Goal: Task Accomplishment & Management: Complete application form

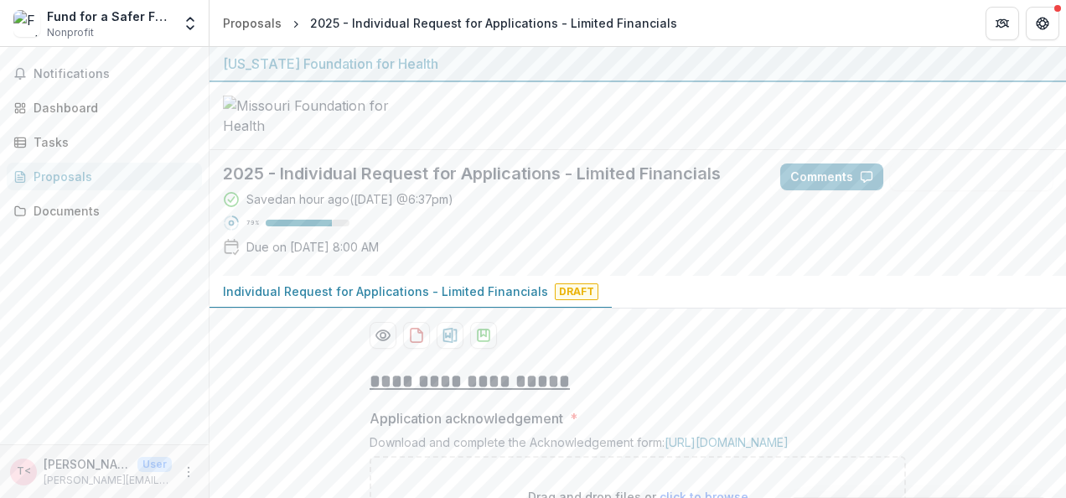
click at [526, 150] on div at bounding box center [638, 116] width 857 height 68
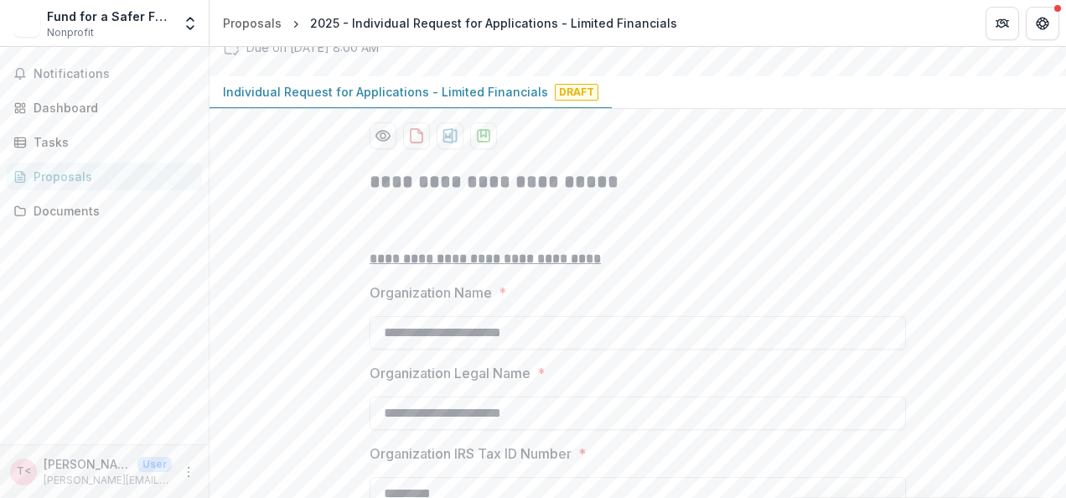
scroll to position [251, 0]
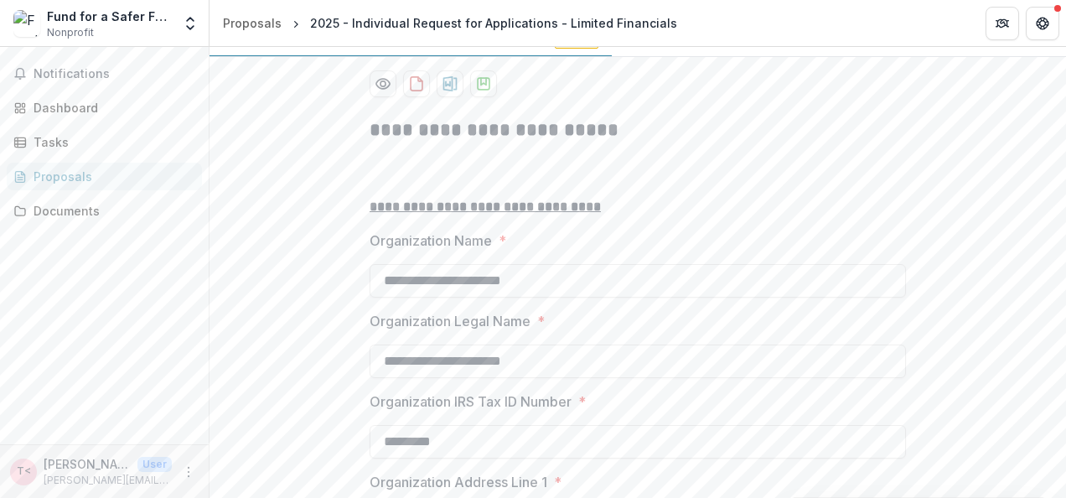
click at [139, 179] on div "Proposals" at bounding box center [111, 177] width 155 height 18
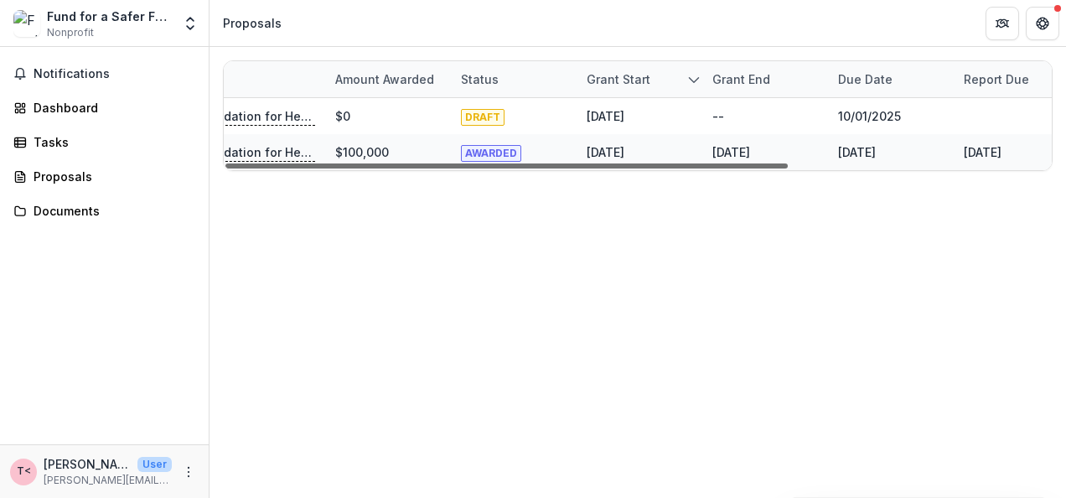
scroll to position [0, 386]
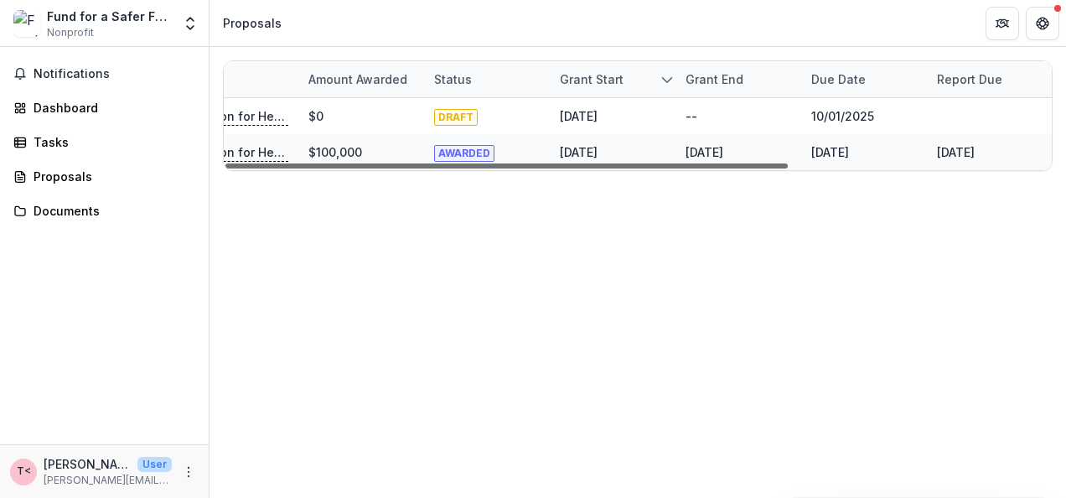
drag, startPoint x: 783, startPoint y: 166, endPoint x: 1066, endPoint y: 160, distance: 283.4
click at [788, 163] on div at bounding box center [506, 165] width 562 height 5
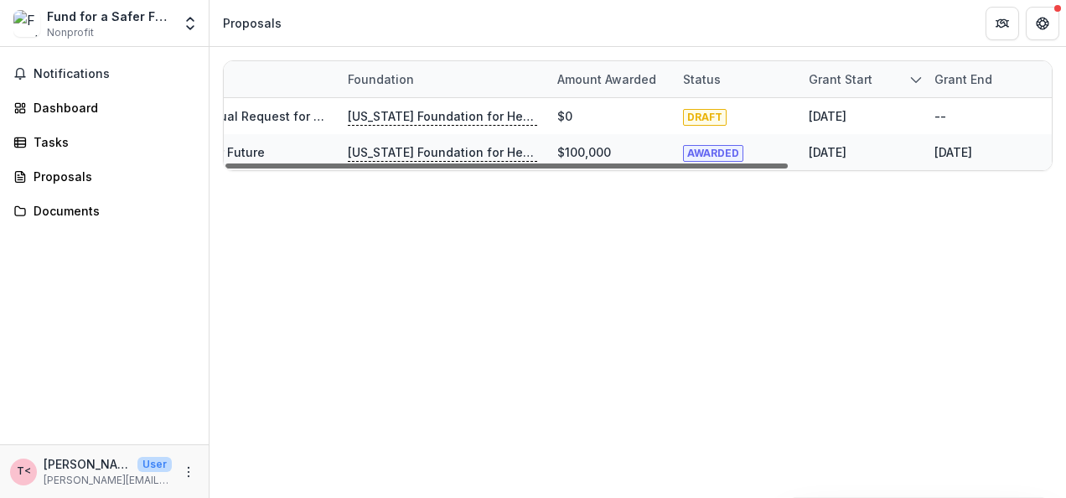
scroll to position [0, 122]
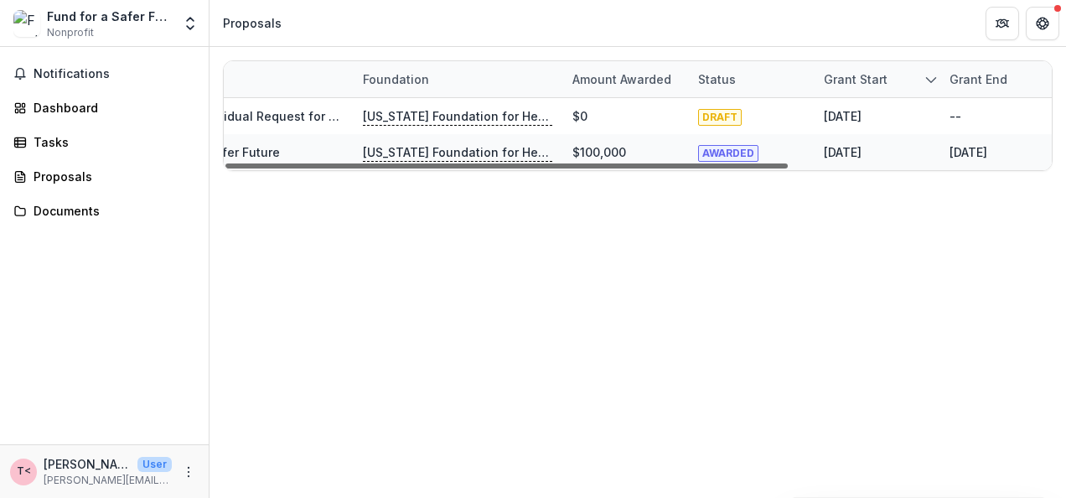
drag, startPoint x: 982, startPoint y: 166, endPoint x: 805, endPoint y: 162, distance: 177.7
click at [788, 163] on div at bounding box center [506, 165] width 562 height 5
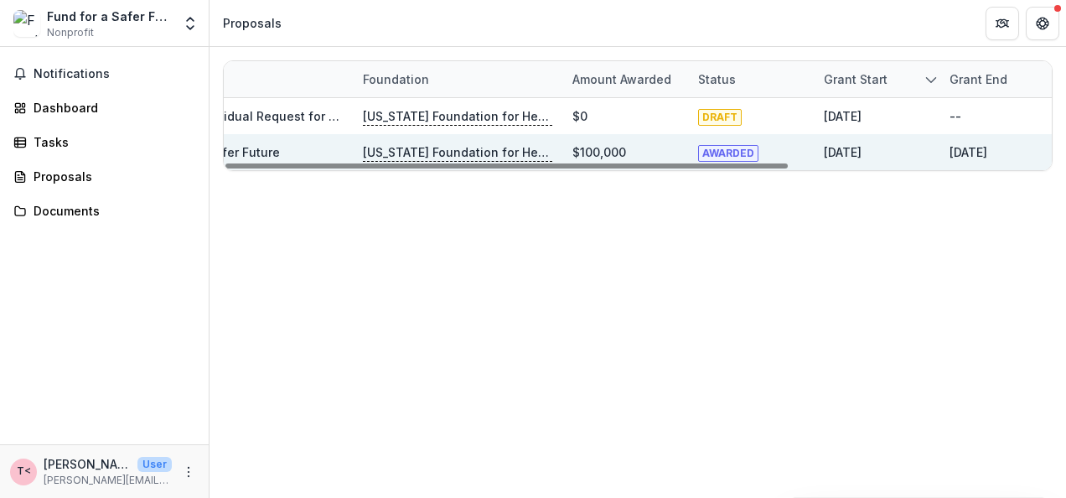
click at [533, 145] on p "[US_STATE] Foundation for Health" at bounding box center [457, 152] width 189 height 18
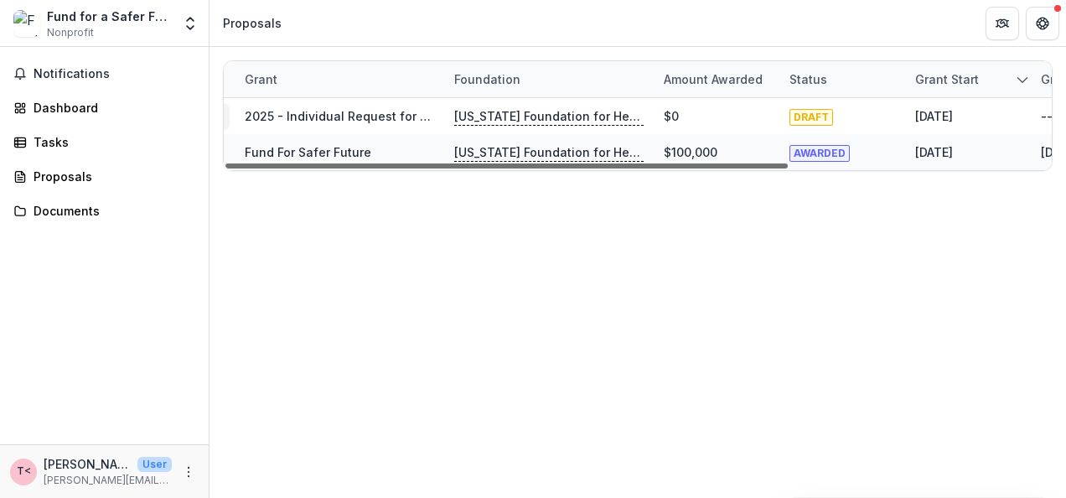
scroll to position [0, 0]
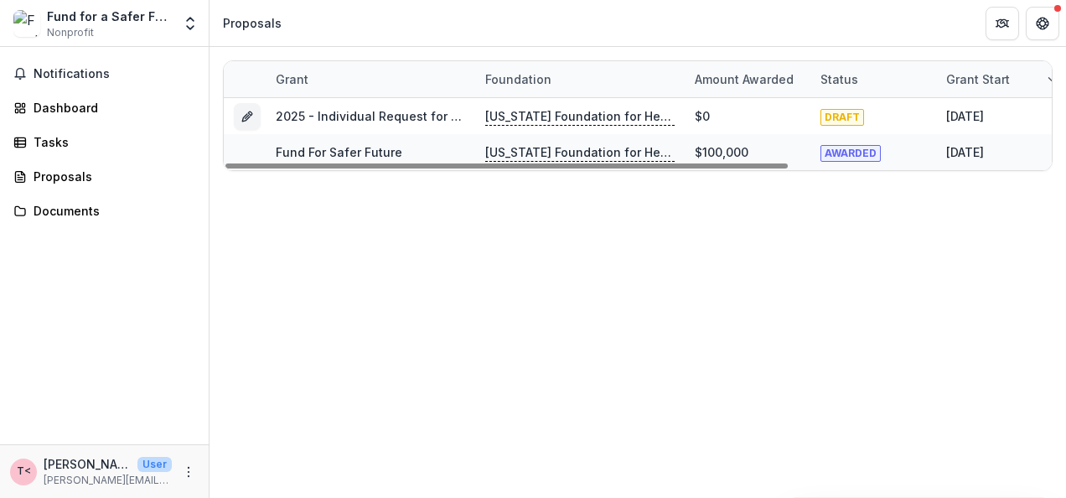
drag, startPoint x: 489, startPoint y: 165, endPoint x: 344, endPoint y: 173, distance: 145.2
click at [347, 168] on div at bounding box center [506, 165] width 562 height 5
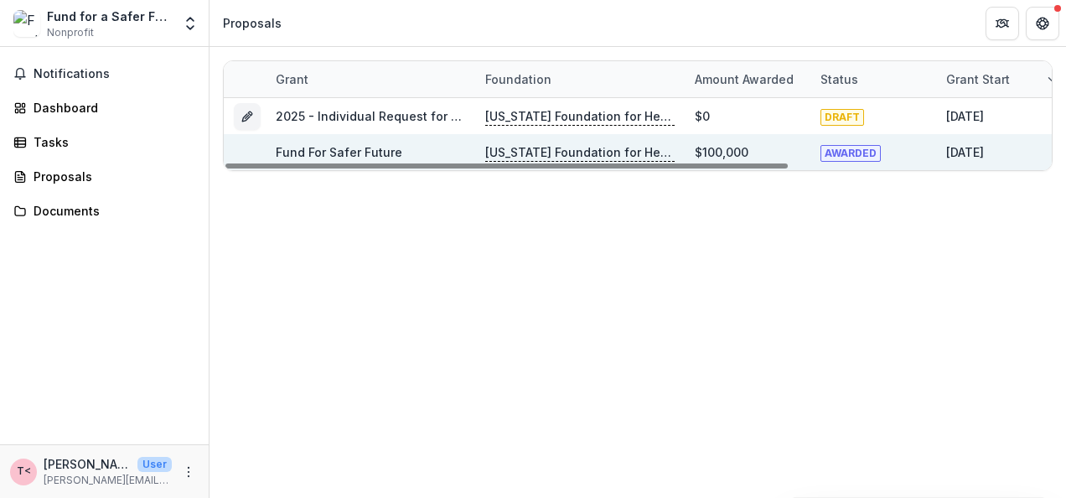
click at [350, 149] on link "Fund For Safer Future" at bounding box center [339, 152] width 127 height 14
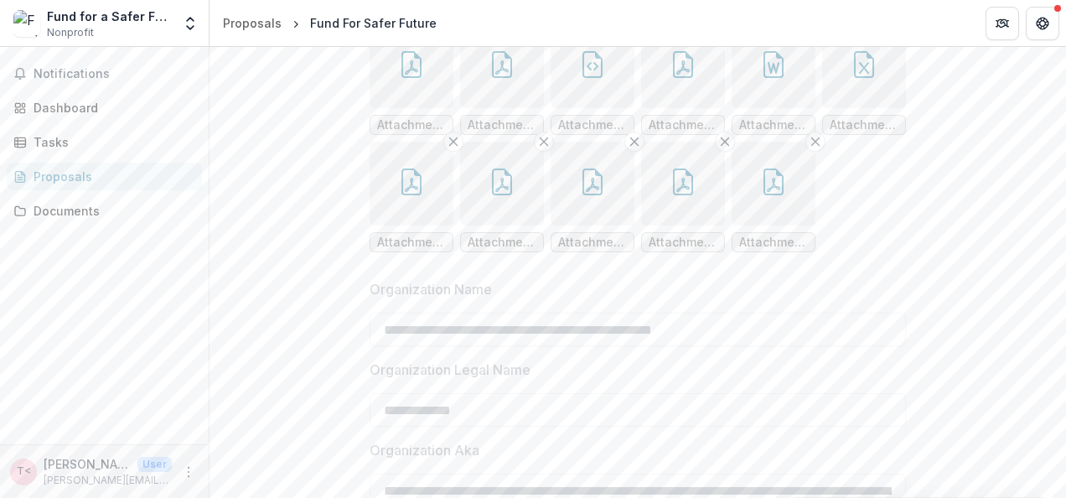
scroll to position [632, 0]
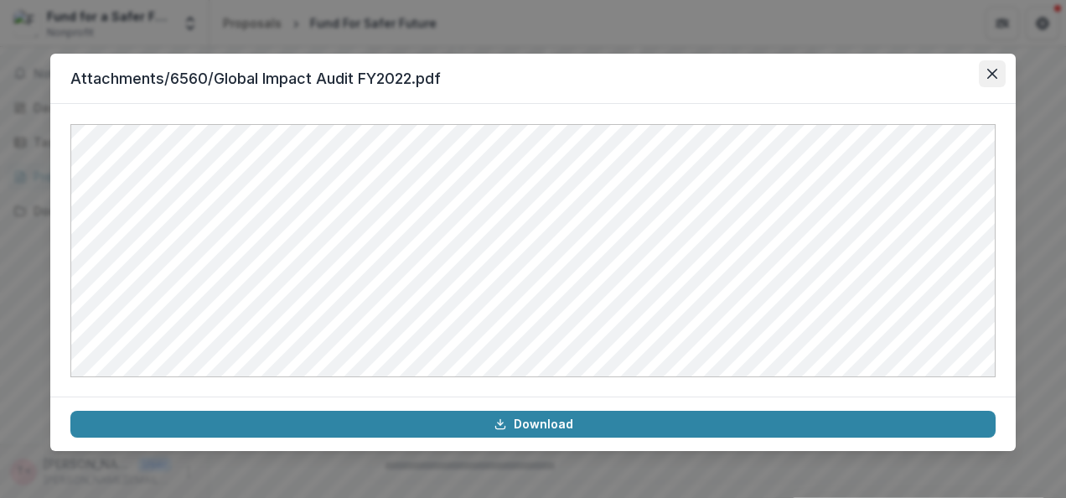
click at [995, 76] on icon "Close" at bounding box center [992, 74] width 10 height 10
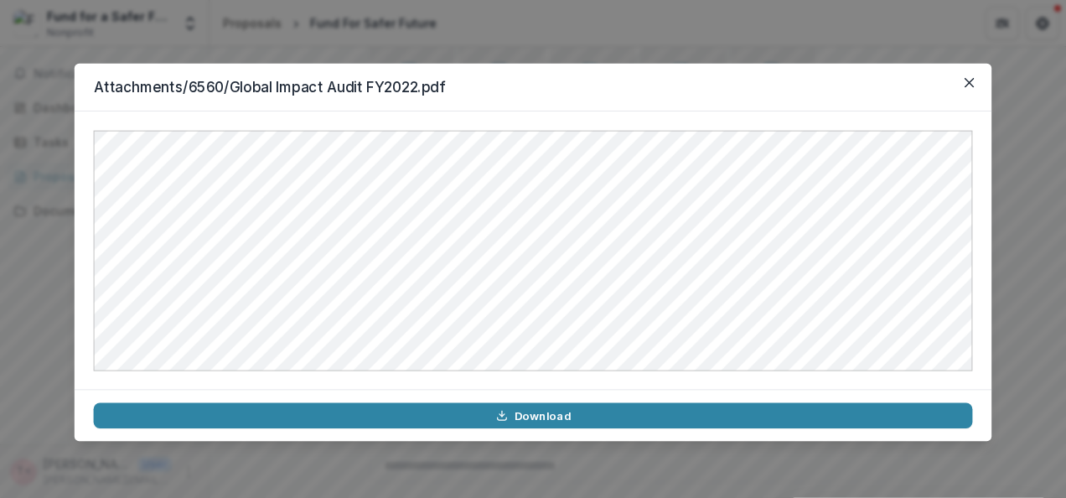
scroll to position [630, 0]
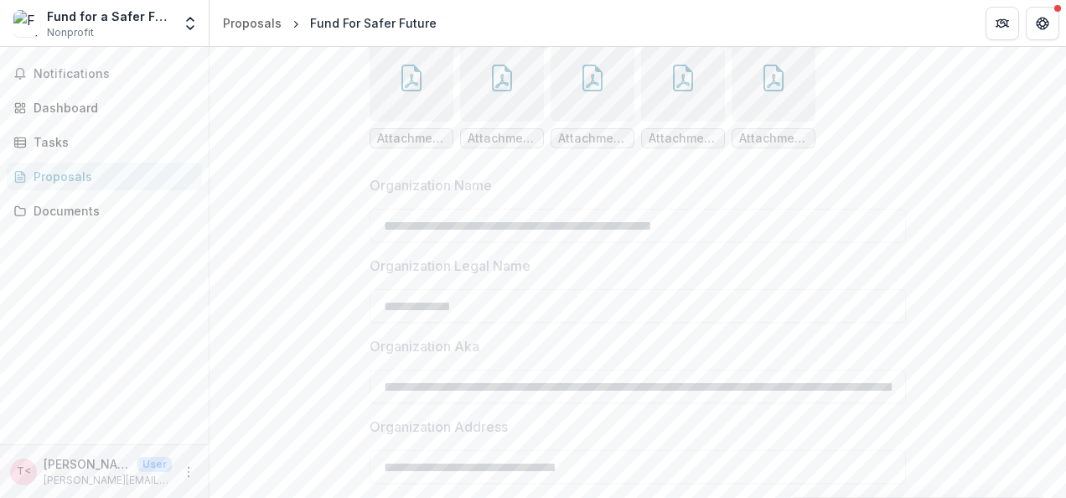
click at [769, 91] on icon "button" at bounding box center [773, 78] width 27 height 27
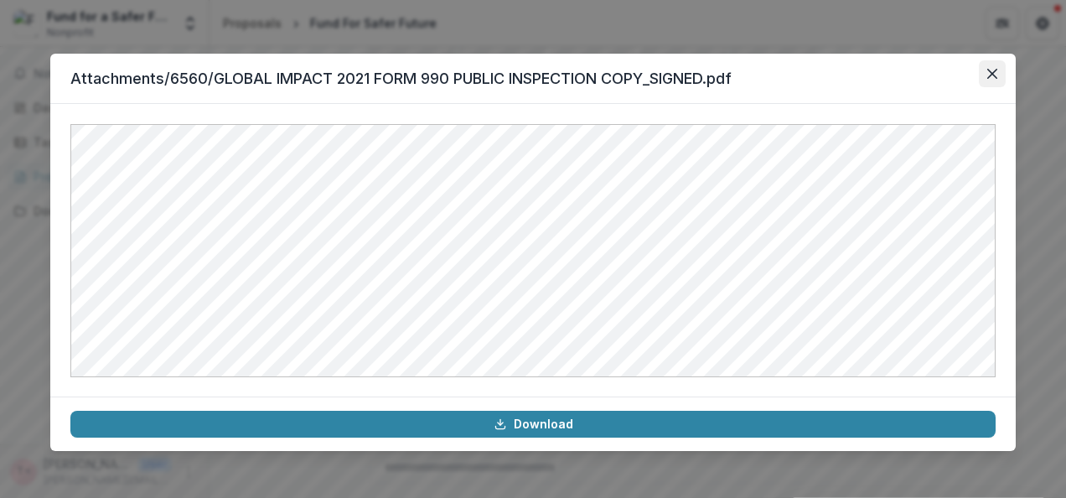
click at [998, 67] on button "Close" at bounding box center [992, 73] width 27 height 27
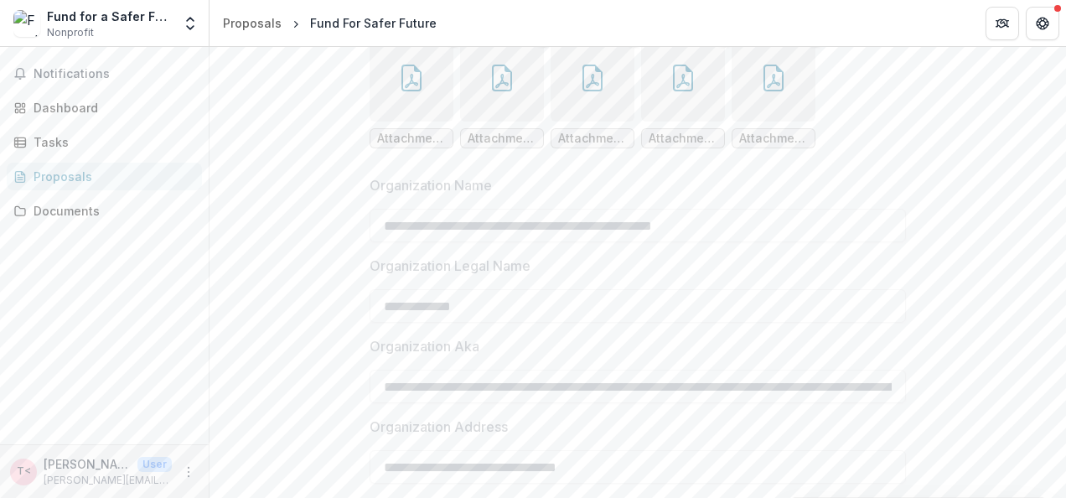
click at [691, 91] on icon "button" at bounding box center [683, 78] width 27 height 27
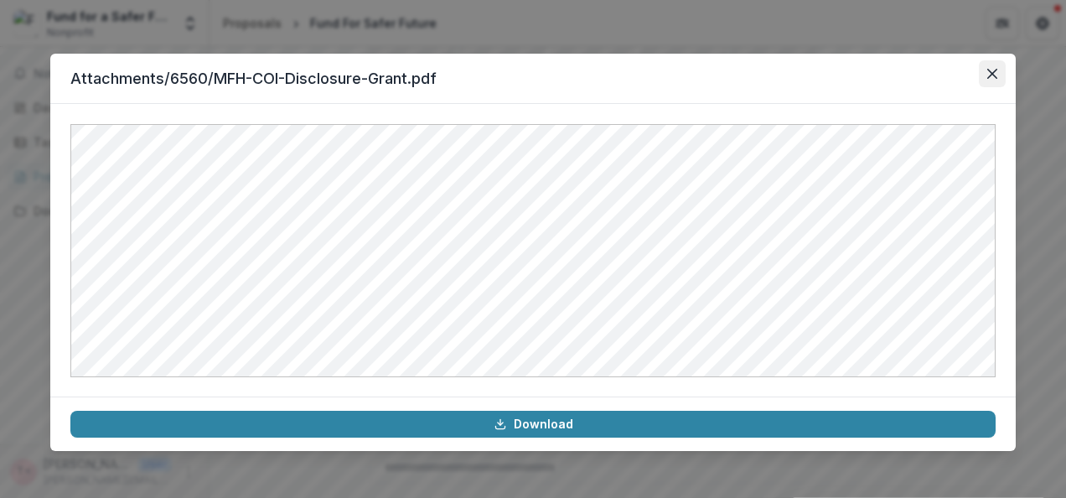
click at [985, 70] on button "Close" at bounding box center [992, 73] width 27 height 27
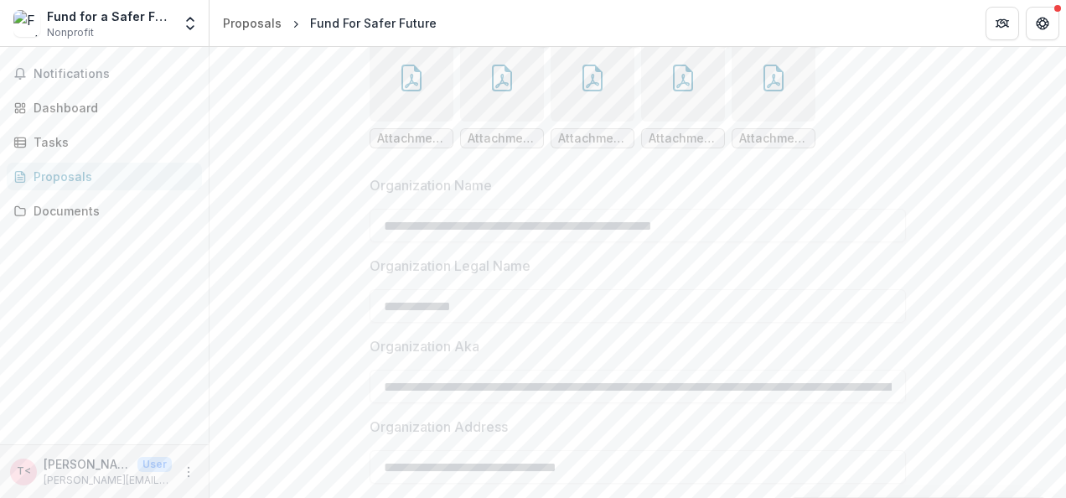
click at [692, 91] on icon "button" at bounding box center [683, 78] width 27 height 27
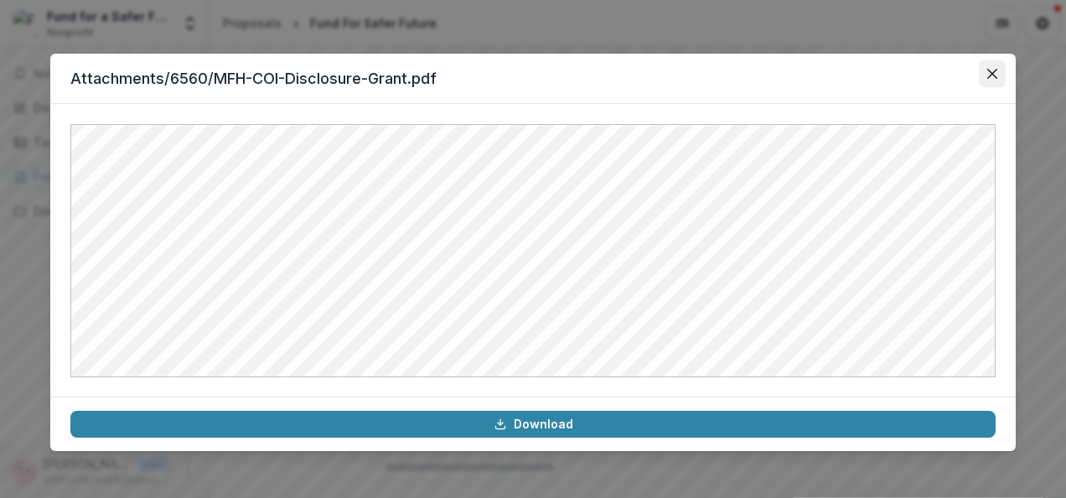
click at [994, 75] on icon "Close" at bounding box center [992, 74] width 10 height 10
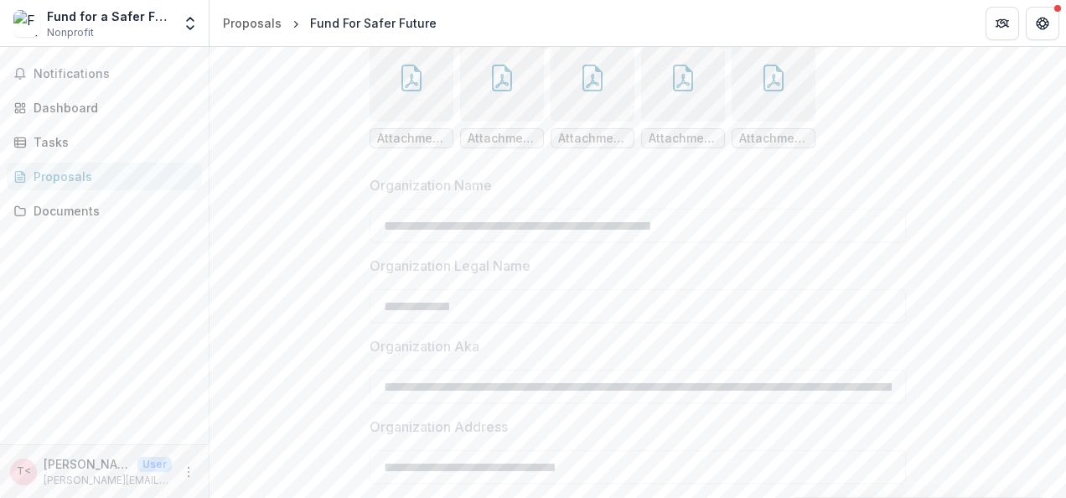
click at [575, 122] on button "button" at bounding box center [593, 80] width 84 height 84
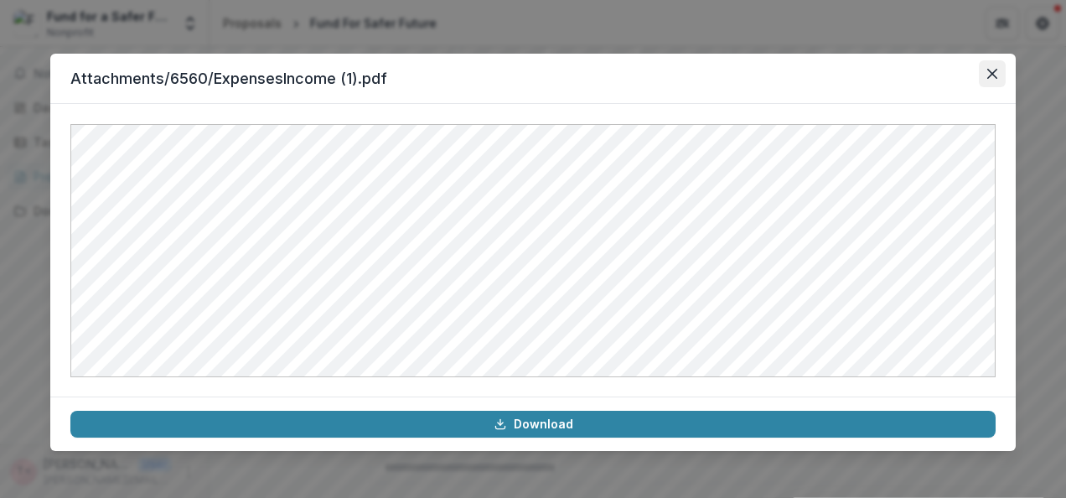
click at [996, 77] on icon "Close" at bounding box center [992, 74] width 10 height 10
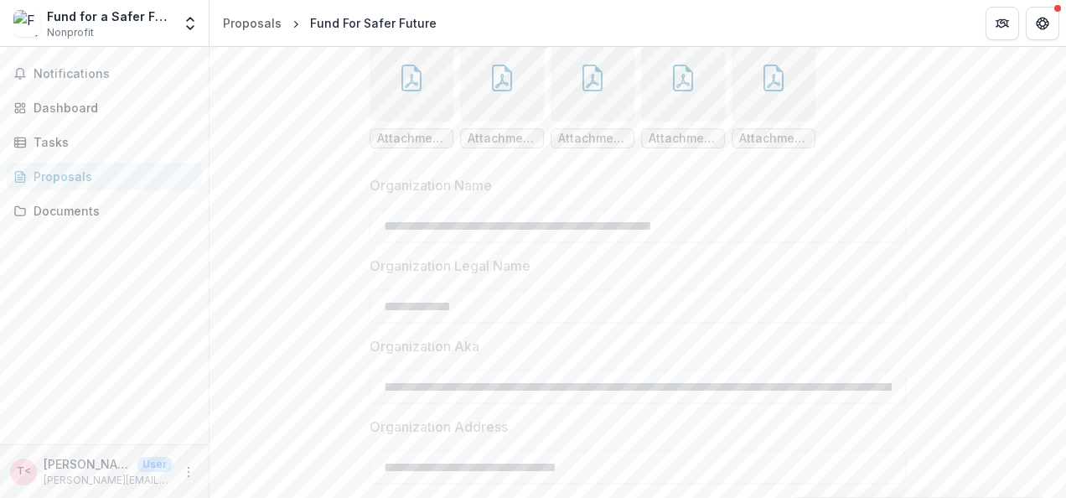
click at [572, 122] on button "button" at bounding box center [593, 80] width 84 height 84
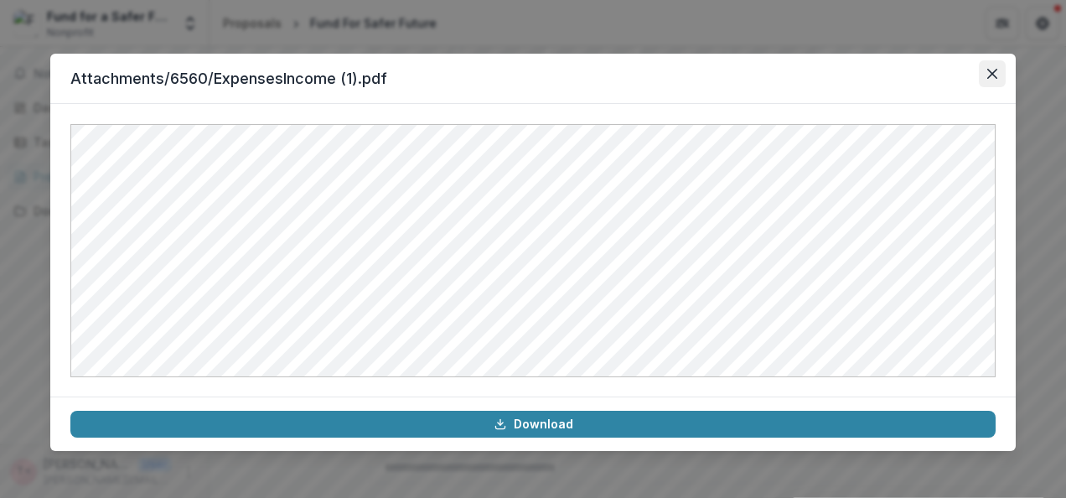
click at [982, 65] on button "Close" at bounding box center [992, 73] width 27 height 27
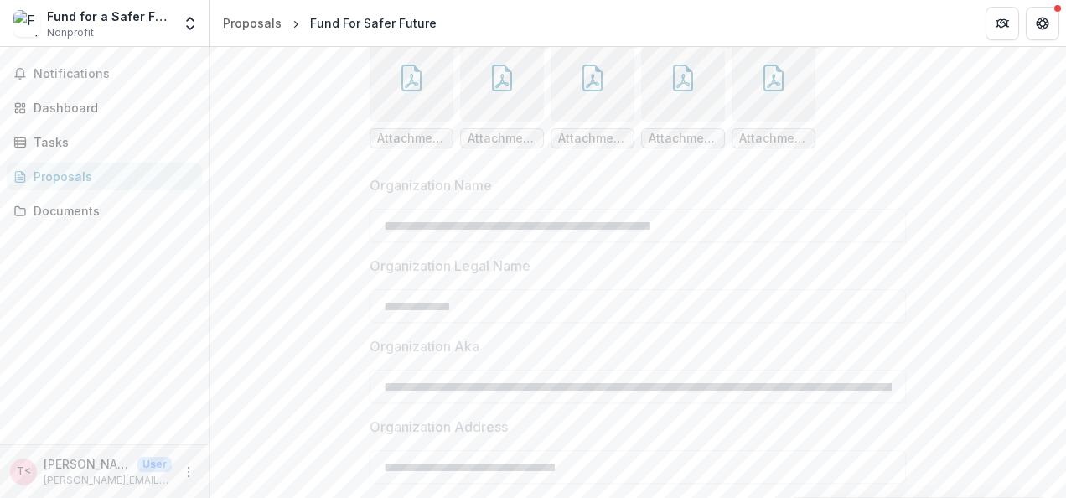
click at [521, 122] on button "button" at bounding box center [502, 80] width 84 height 84
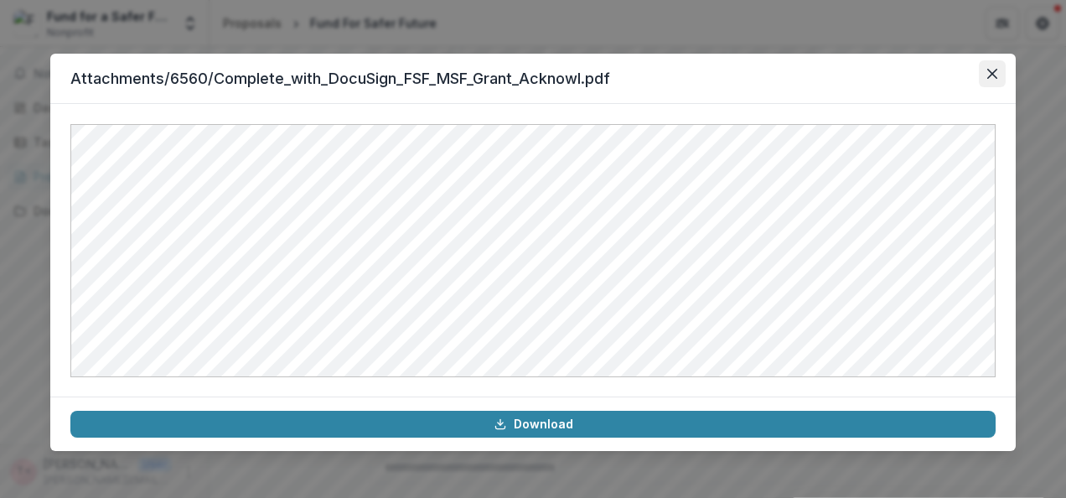
click at [982, 70] on button "Close" at bounding box center [992, 73] width 27 height 27
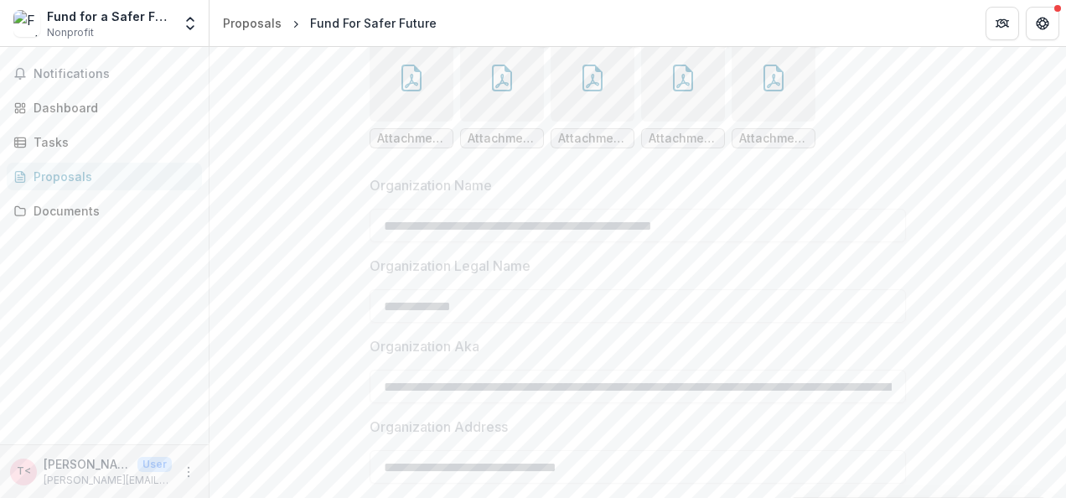
click at [432, 122] on button "button" at bounding box center [412, 80] width 84 height 84
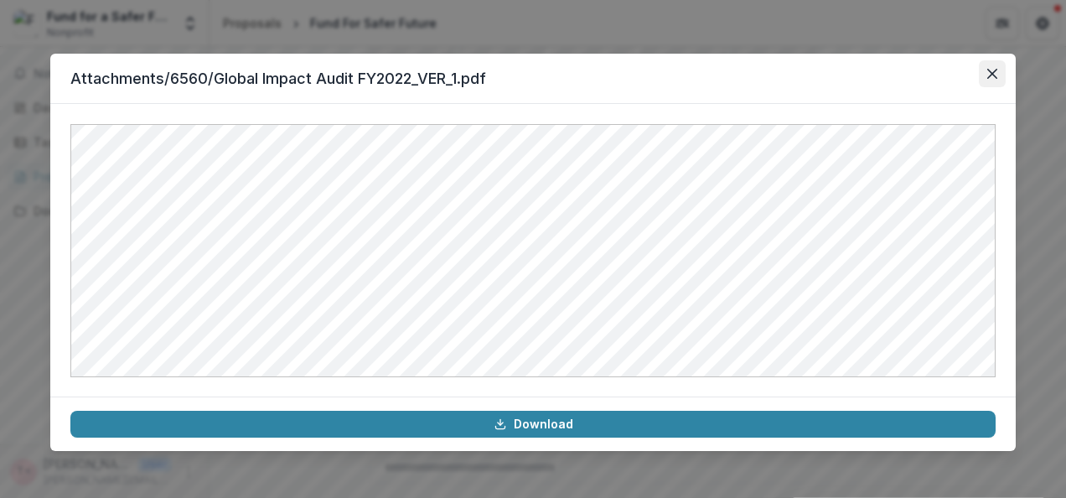
click at [996, 75] on icon "Close" at bounding box center [992, 74] width 10 height 10
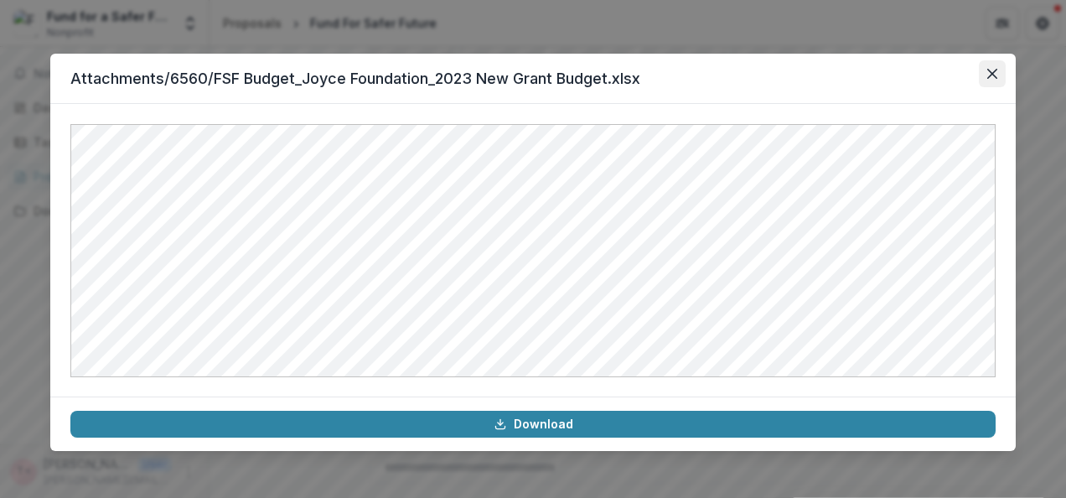
click at [987, 79] on button "Close" at bounding box center [992, 73] width 27 height 27
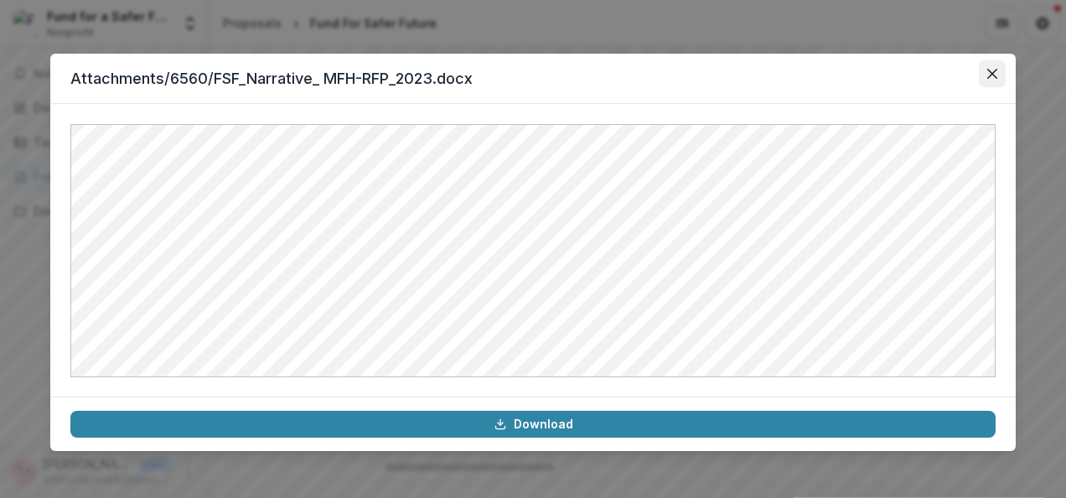
click at [996, 65] on button "Close" at bounding box center [992, 73] width 27 height 27
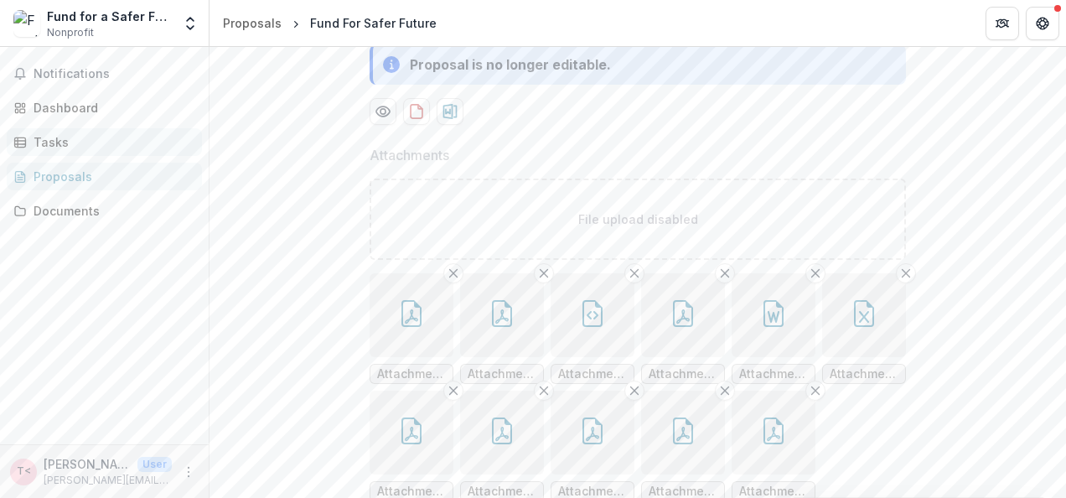
scroll to position [127, 0]
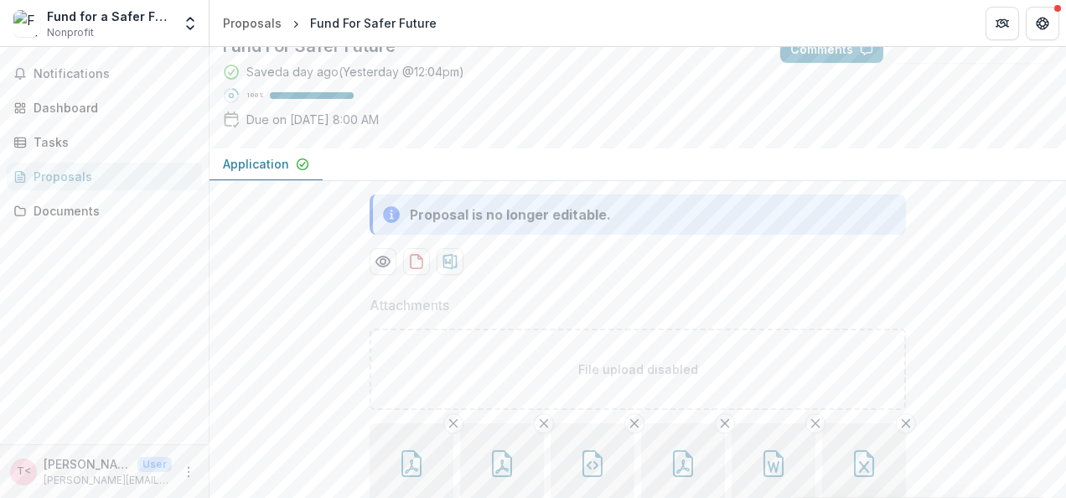
click at [67, 182] on div "Proposals" at bounding box center [111, 177] width 155 height 18
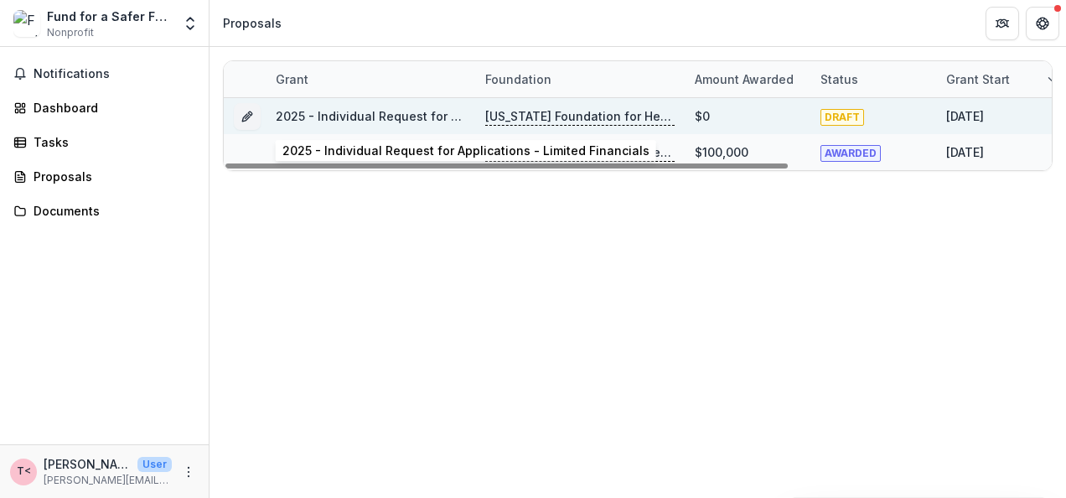
click at [399, 111] on link "2025 - Individual Request for Applications - Limited Financials" at bounding box center [459, 116] width 367 height 14
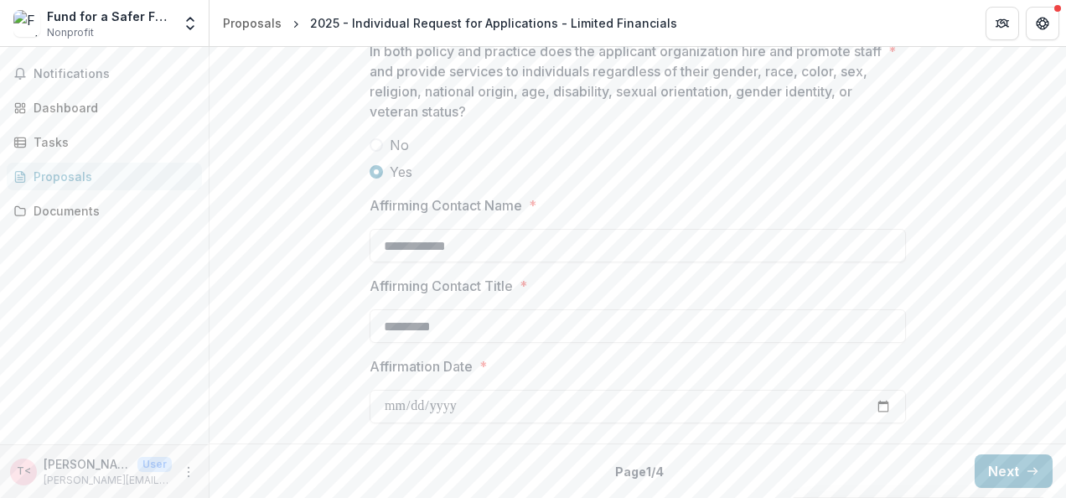
scroll to position [3678, 0]
click at [1014, 464] on button "Next" at bounding box center [1014, 471] width 78 height 34
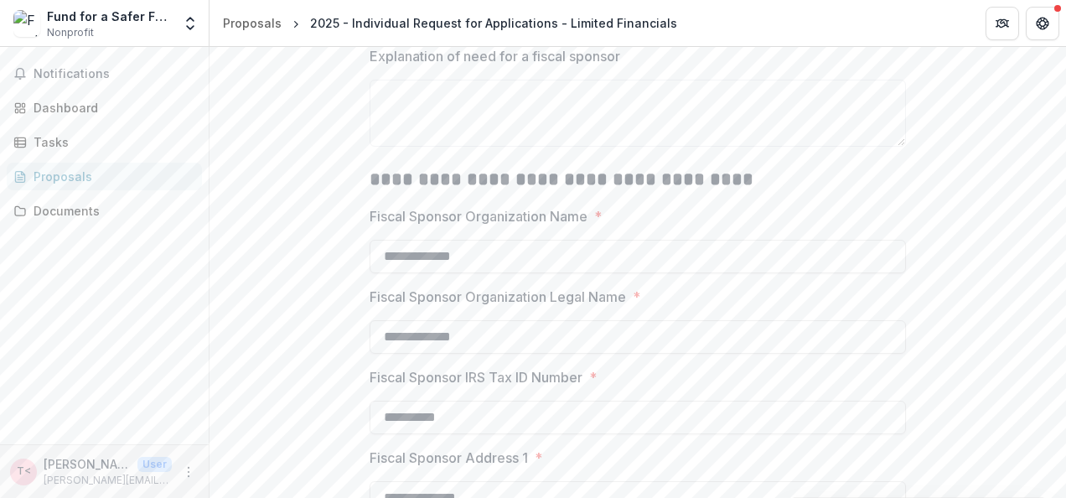
scroll to position [499, 0]
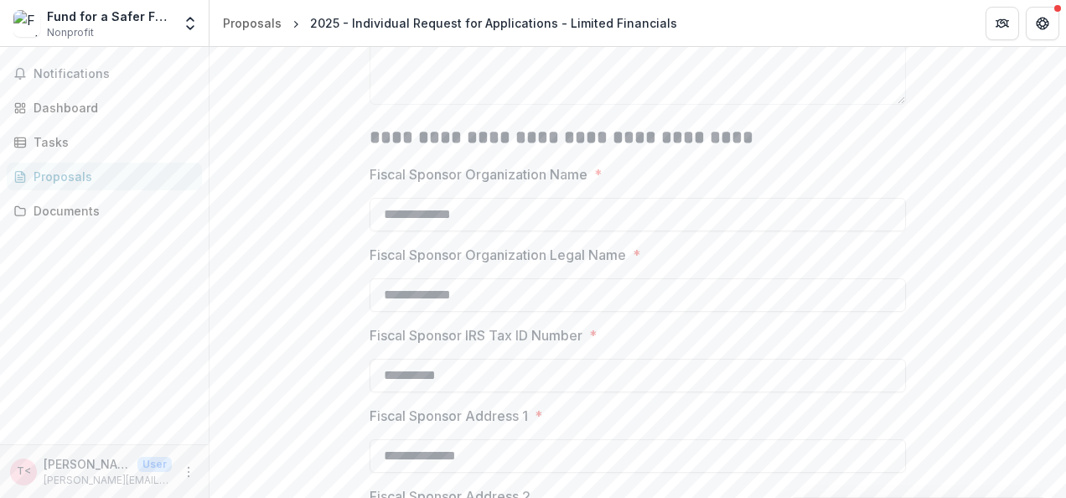
click at [489, 24] on p "Explanation of need for a fiscal sponsor" at bounding box center [495, 14] width 251 height 20
click at [489, 105] on textarea "Explanation of need for a fiscal sponsor" at bounding box center [638, 71] width 536 height 67
click at [489, 24] on p "Explanation of need for a fiscal sponsor" at bounding box center [495, 14] width 251 height 20
click at [489, 105] on textarea "Explanation of need for a fiscal sponsor" at bounding box center [638, 71] width 536 height 67
click at [489, 24] on p "Explanation of need for a fiscal sponsor" at bounding box center [495, 14] width 251 height 20
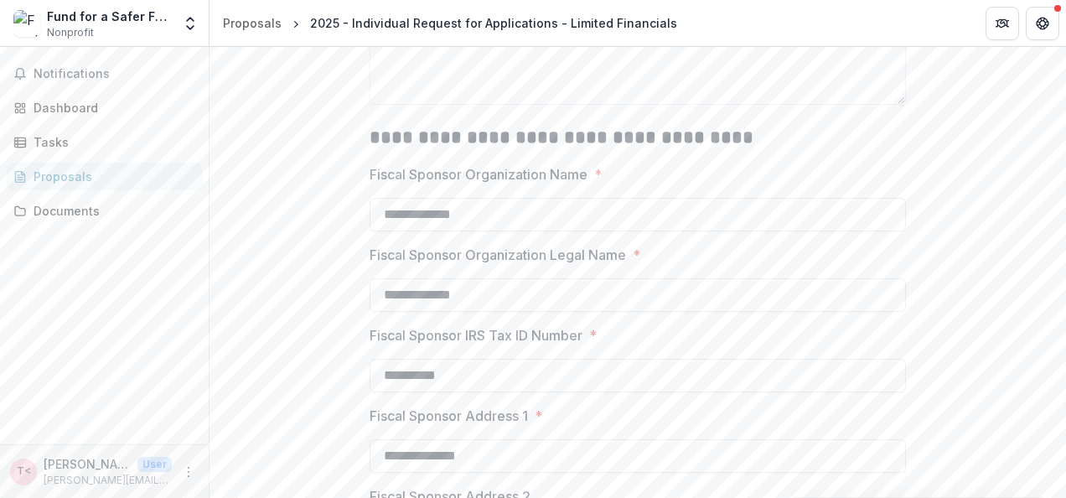
click at [489, 105] on textarea "Explanation of need for a fiscal sponsor" at bounding box center [638, 71] width 536 height 67
copy p "Explanation of need for a fiscal sponsor"
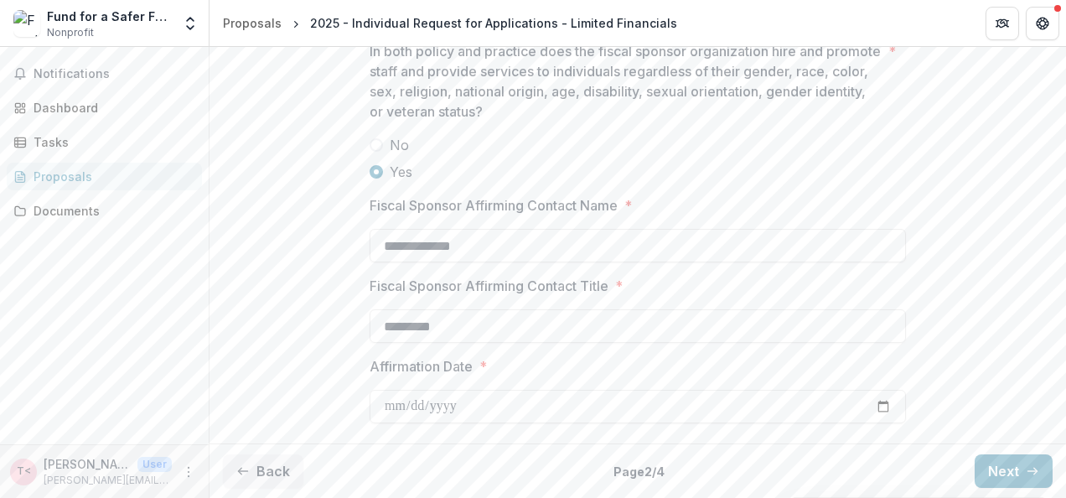
scroll to position [2343, 0]
click at [1013, 474] on button "Next" at bounding box center [1014, 471] width 78 height 34
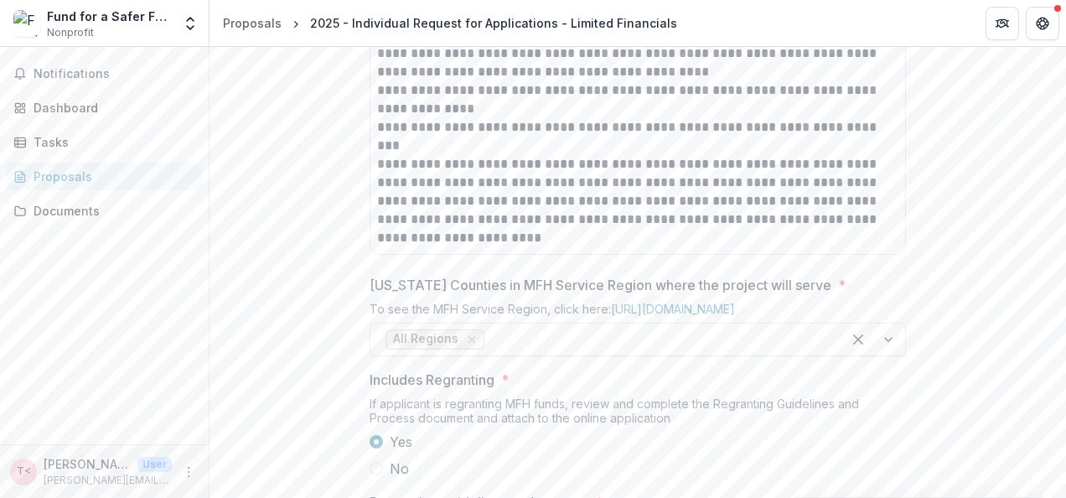
scroll to position [1215, 0]
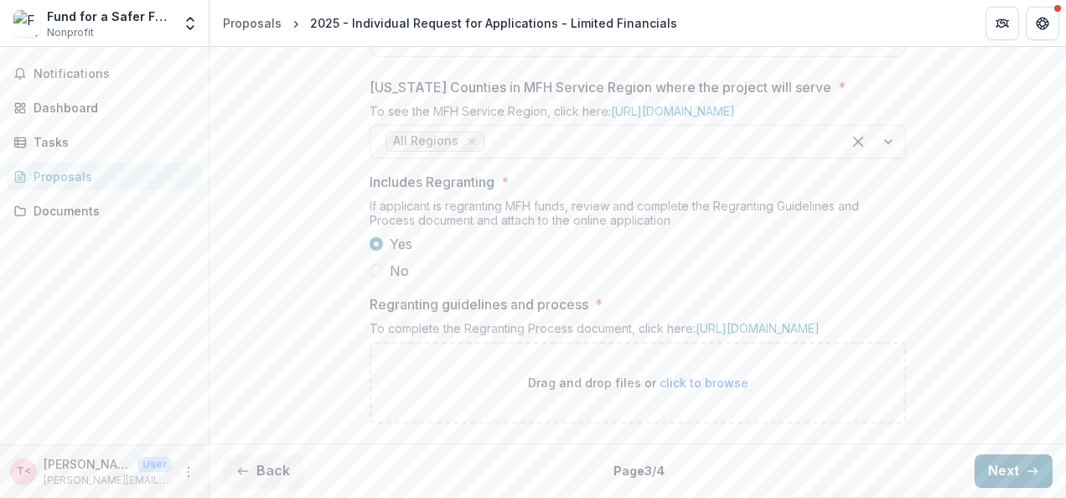
click at [1001, 467] on button "Next" at bounding box center [1014, 471] width 78 height 34
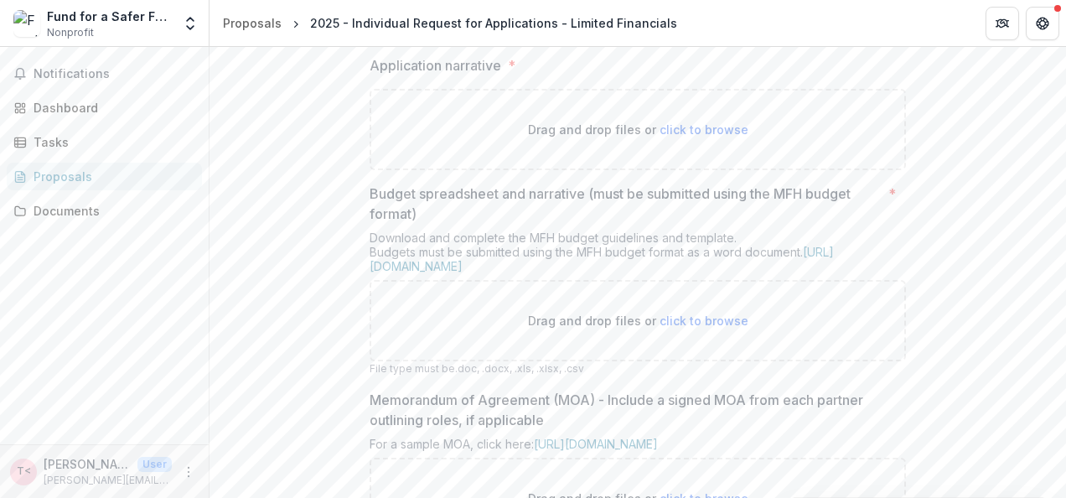
scroll to position [0, 0]
